Goal: Transaction & Acquisition: Download file/media

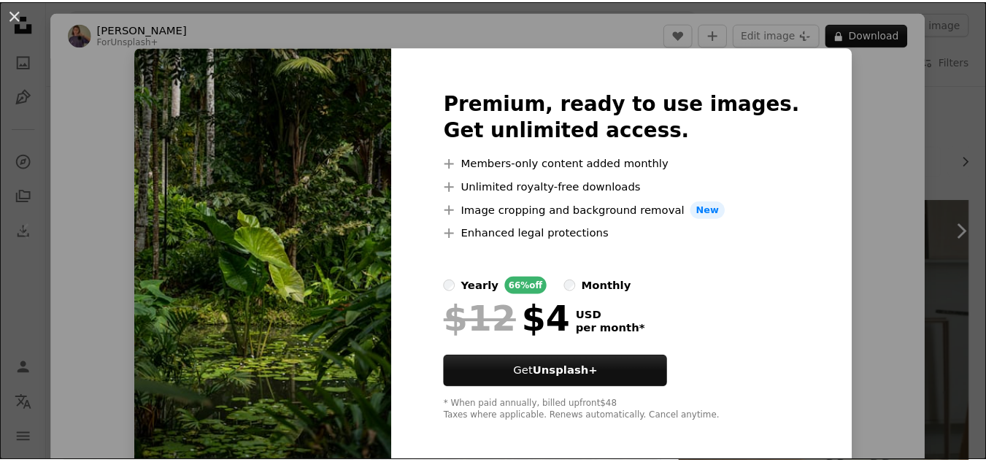
scroll to position [7, 0]
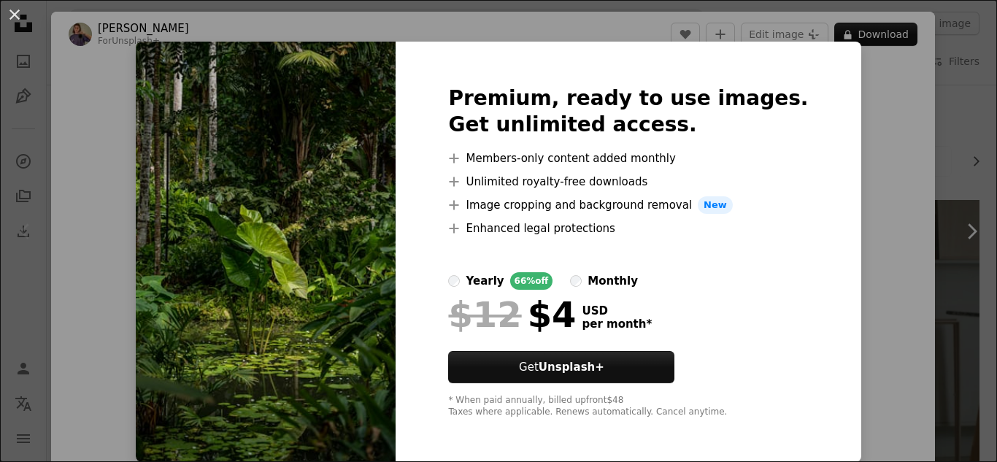
click at [380, 291] on img at bounding box center [266, 252] width 260 height 420
click at [10, 12] on button "An X shape" at bounding box center [15, 15] width 18 height 18
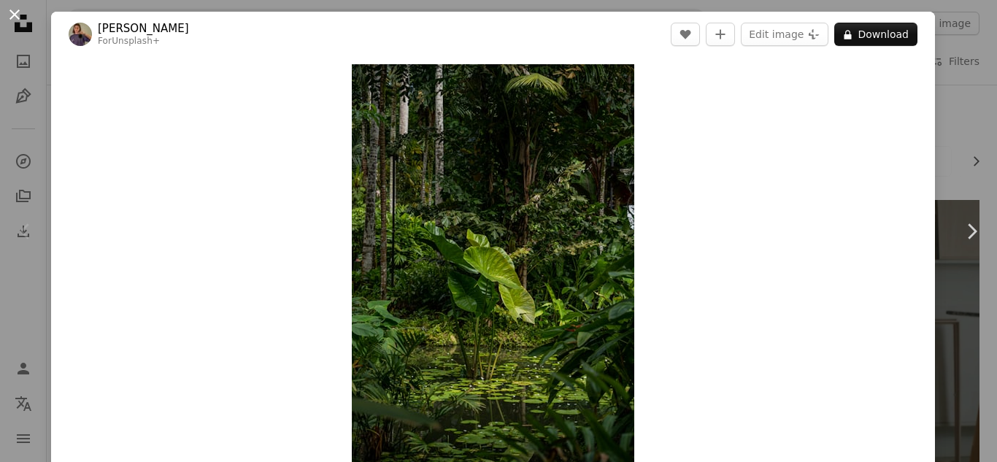
click at [15, 17] on button "An X shape" at bounding box center [15, 15] width 18 height 18
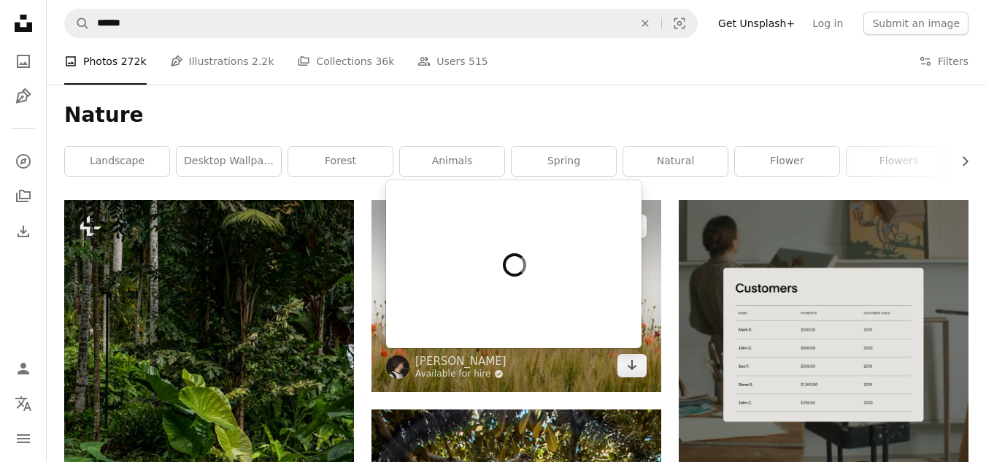
click at [494, 373] on icon "A checkmark inside of a circle" at bounding box center [498, 373] width 9 height 9
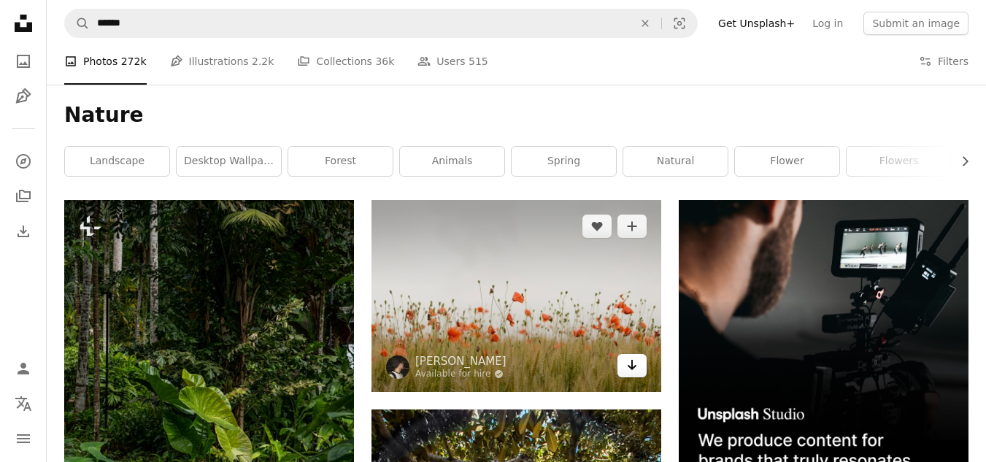
click at [625, 366] on link "Arrow pointing down" at bounding box center [631, 365] width 29 height 23
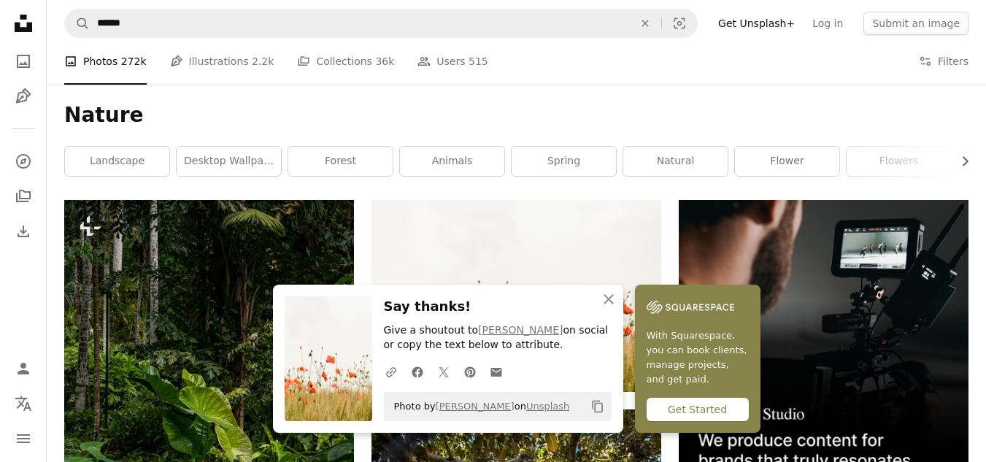
click at [835, 315] on img at bounding box center [824, 345] width 290 height 290
click at [609, 290] on icon "An X shape" at bounding box center [609, 299] width 18 height 18
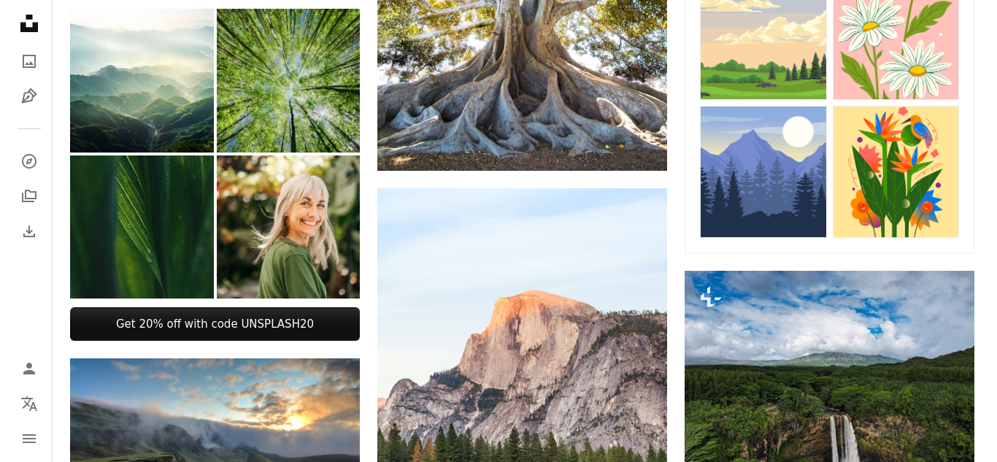
scroll to position [736, 0]
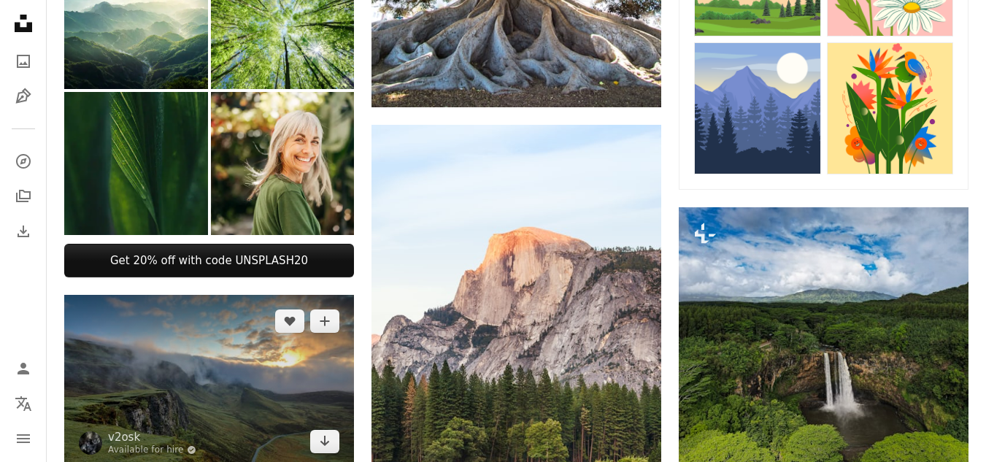
click at [261, 349] on img at bounding box center [209, 381] width 290 height 173
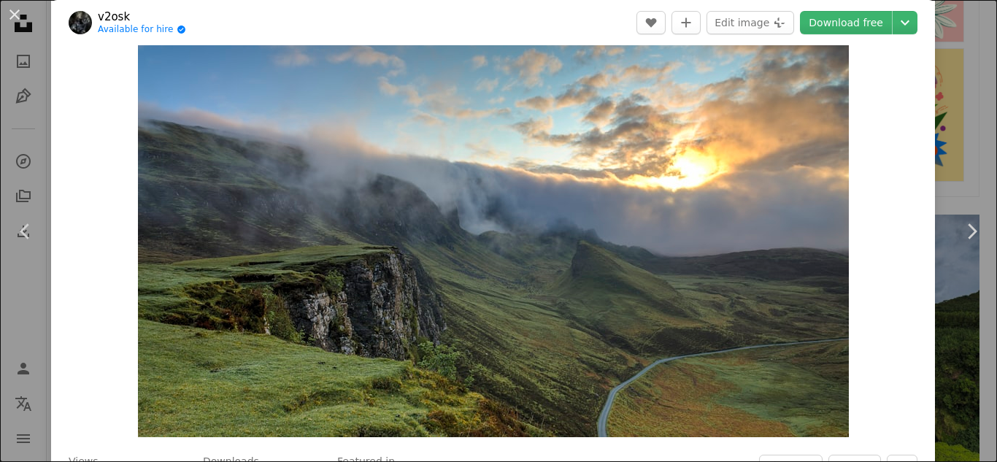
scroll to position [41, 0]
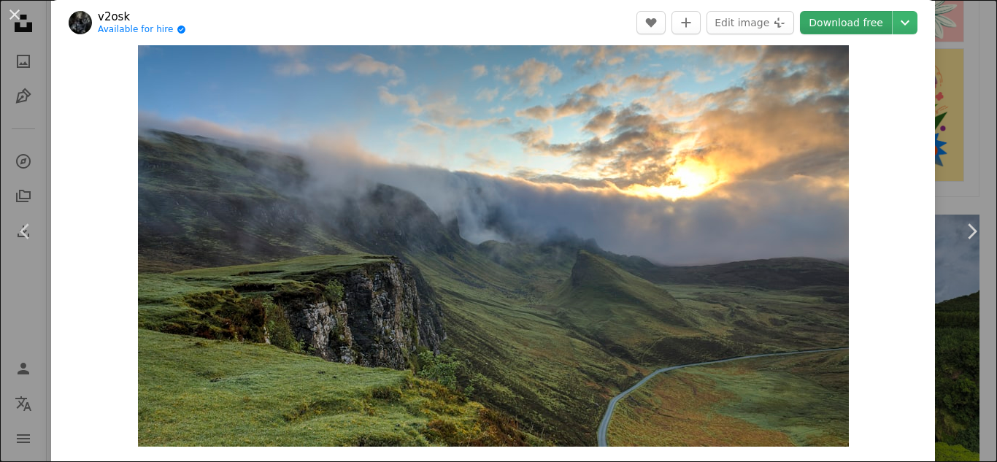
click at [855, 28] on link "Download free" at bounding box center [846, 22] width 92 height 23
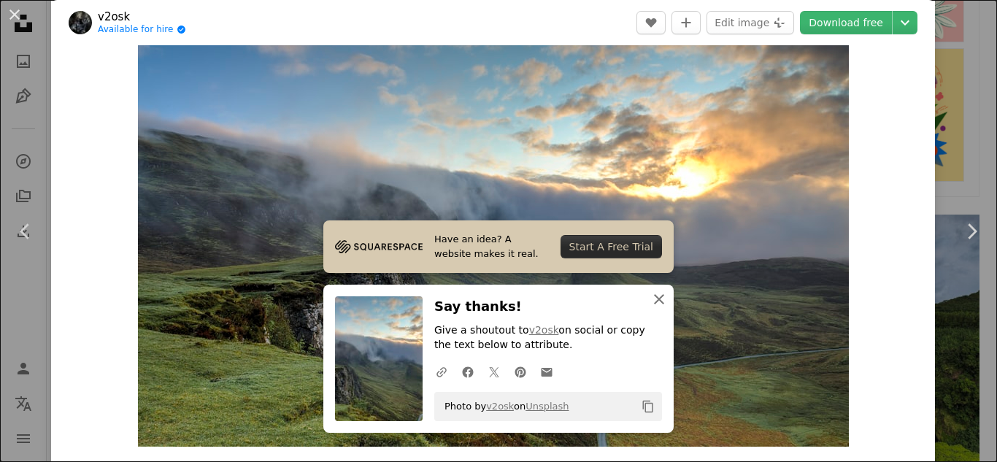
click at [654, 301] on icon "button" at bounding box center [659, 299] width 10 height 10
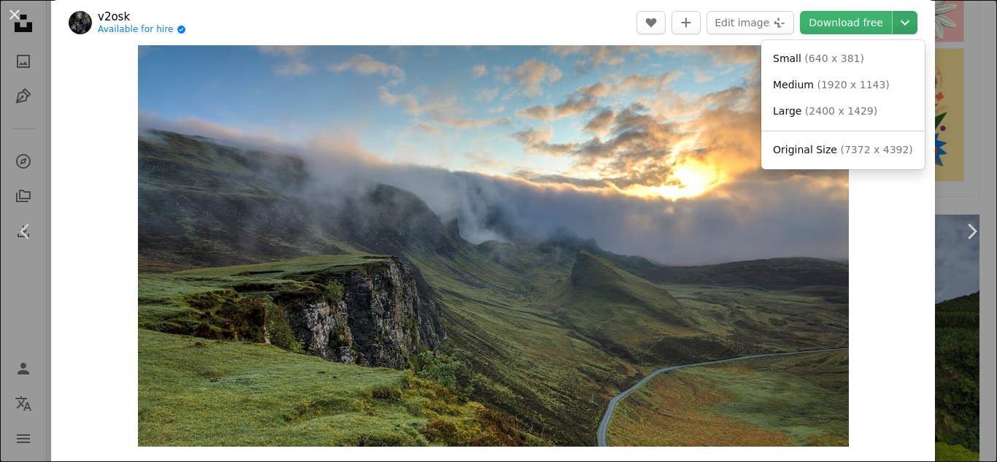
click at [896, 28] on icon "Chevron down" at bounding box center [904, 23] width 23 height 18
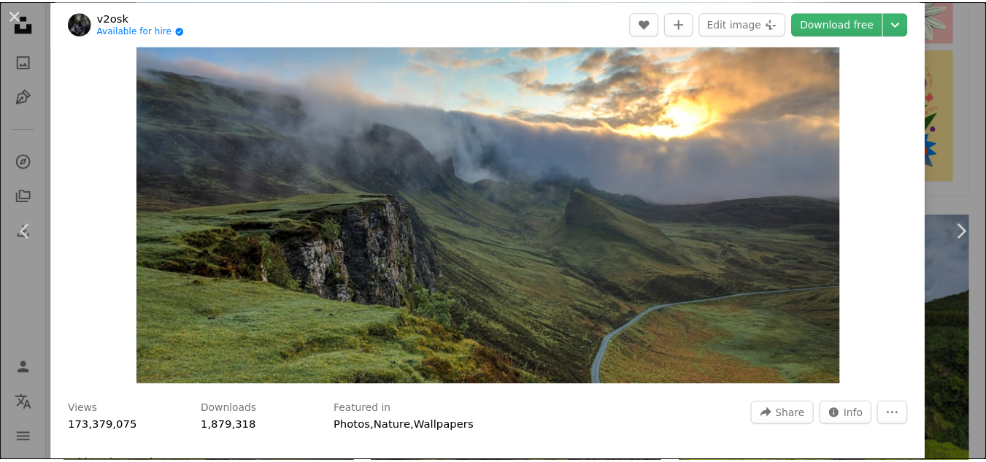
scroll to position [28, 0]
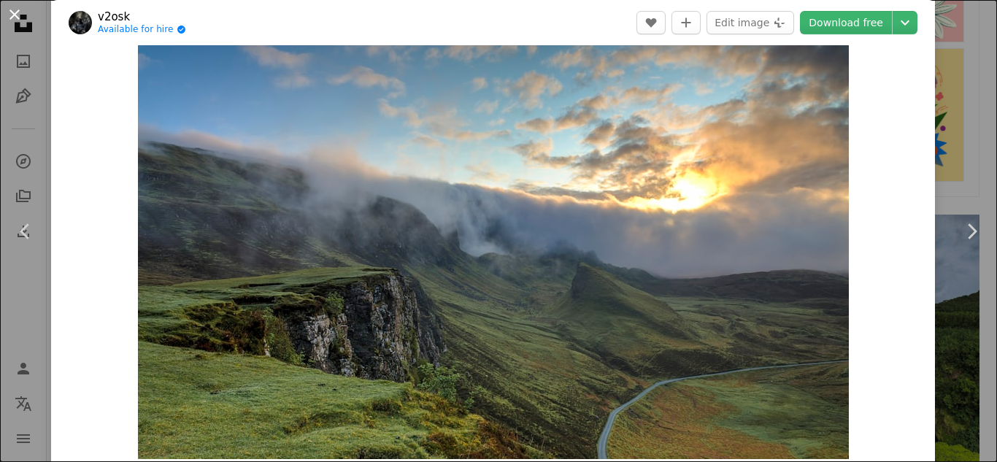
click at [11, 18] on button "An X shape" at bounding box center [15, 15] width 18 height 18
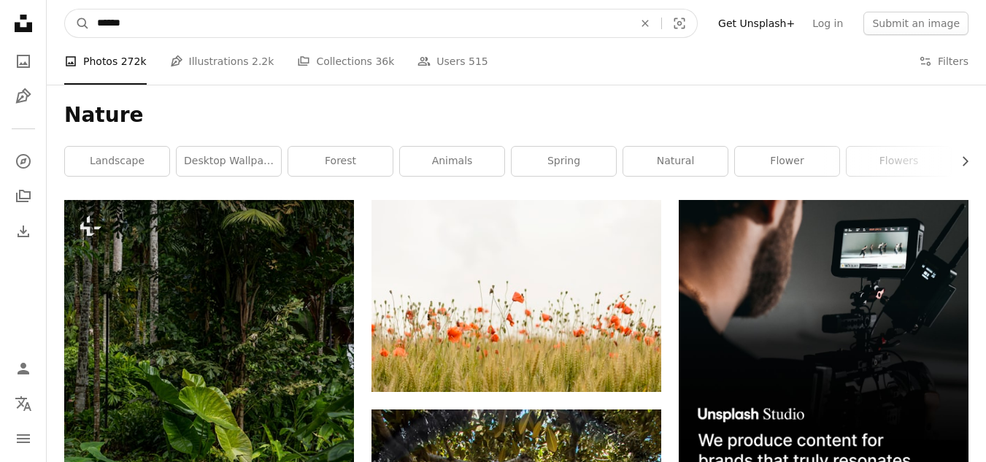
click at [326, 26] on input "******" at bounding box center [359, 23] width 539 height 28
type input "**********"
click button "A magnifying glass" at bounding box center [77, 23] width 25 height 28
